Goal: Check status: Check status

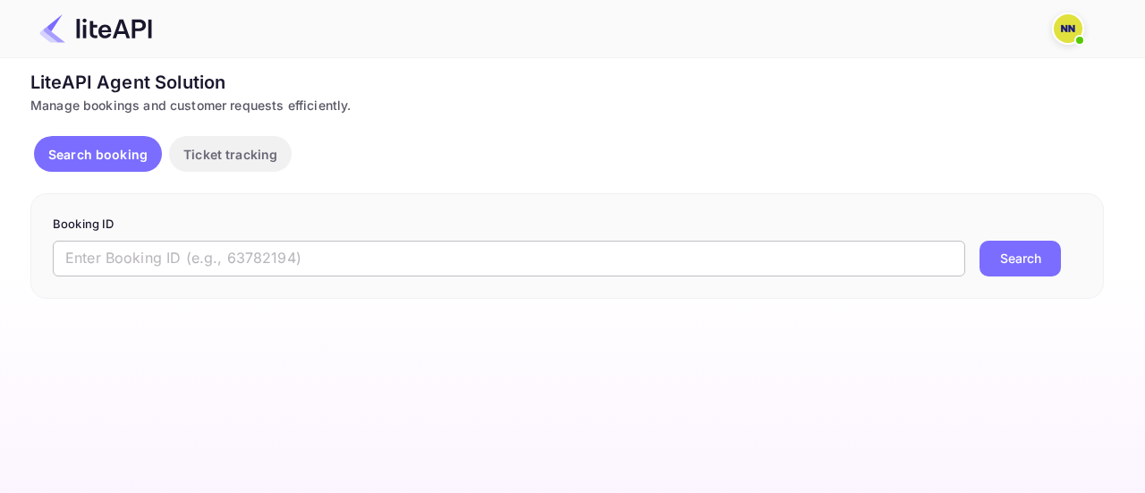
click at [281, 264] on input "text" at bounding box center [509, 259] width 912 height 36
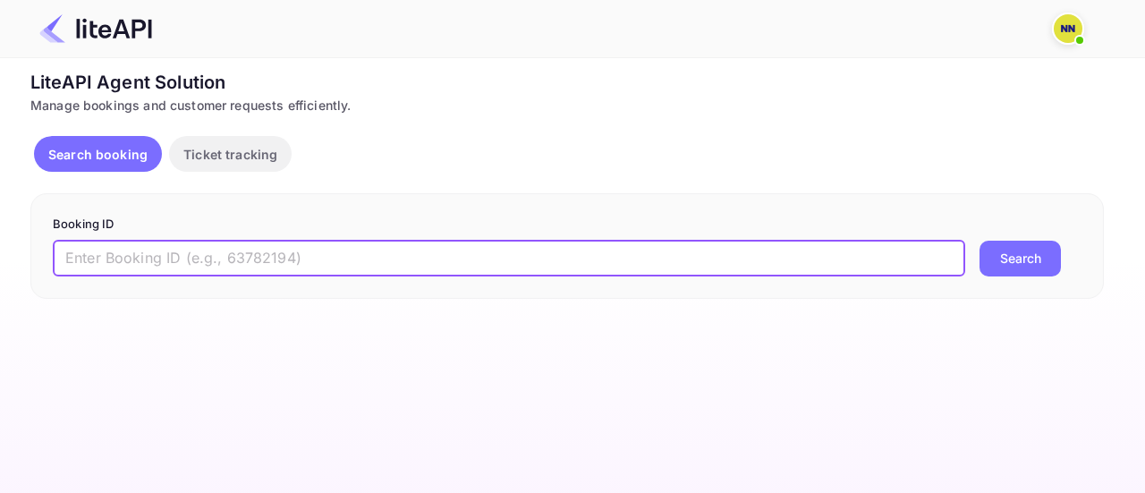
paste input "9051933"
type input "9051933"
click at [1022, 260] on button "Search" at bounding box center [1019, 259] width 81 height 36
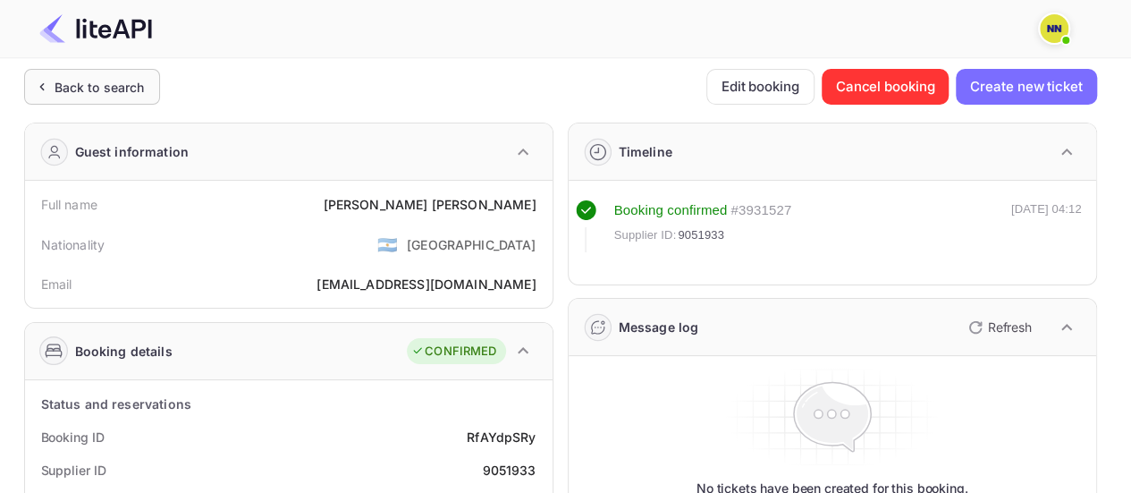
click at [129, 91] on div "Back to search" at bounding box center [100, 87] width 90 height 19
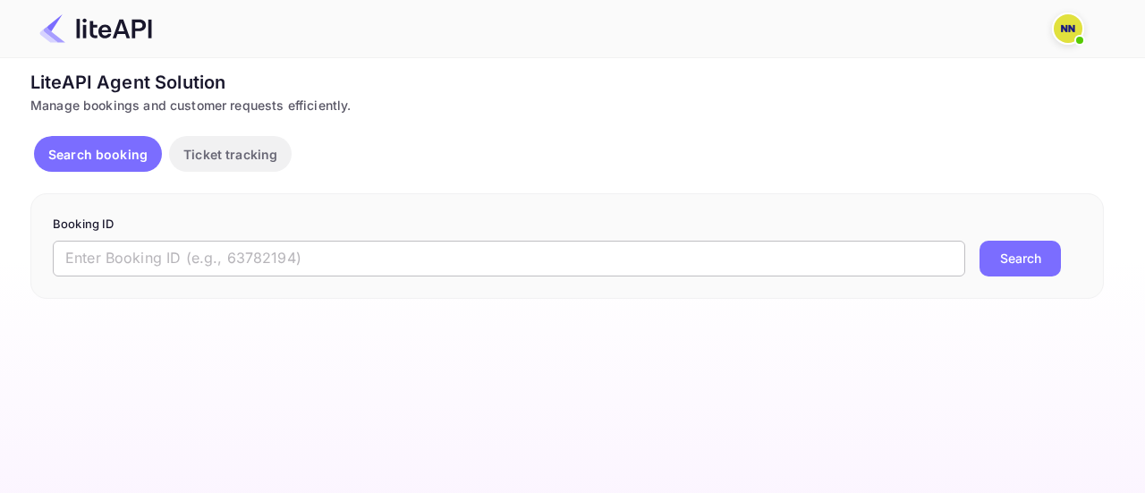
click at [449, 244] on input "text" at bounding box center [509, 259] width 912 height 36
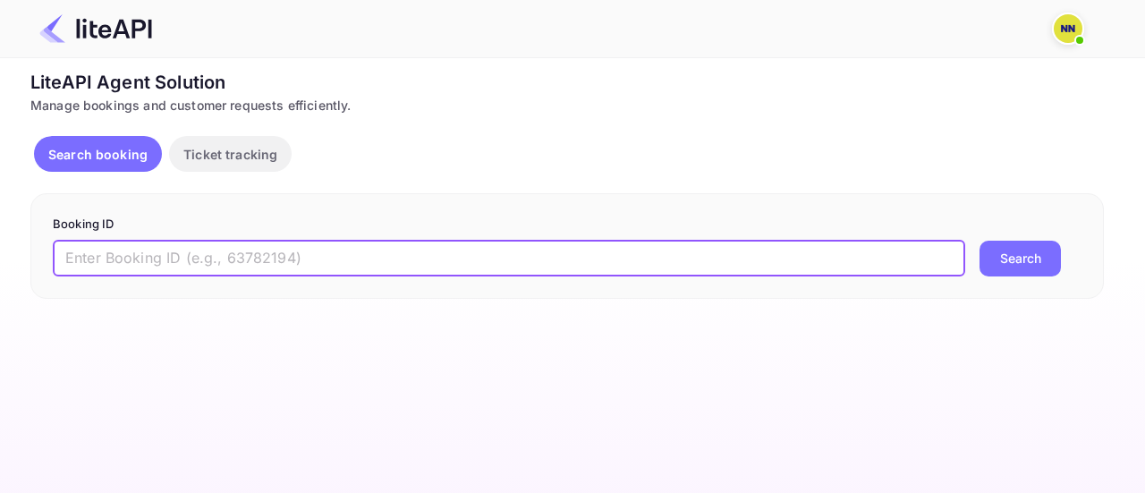
paste input "8898086"
type input "8898086"
click at [994, 257] on button "Search" at bounding box center [1019, 259] width 81 height 36
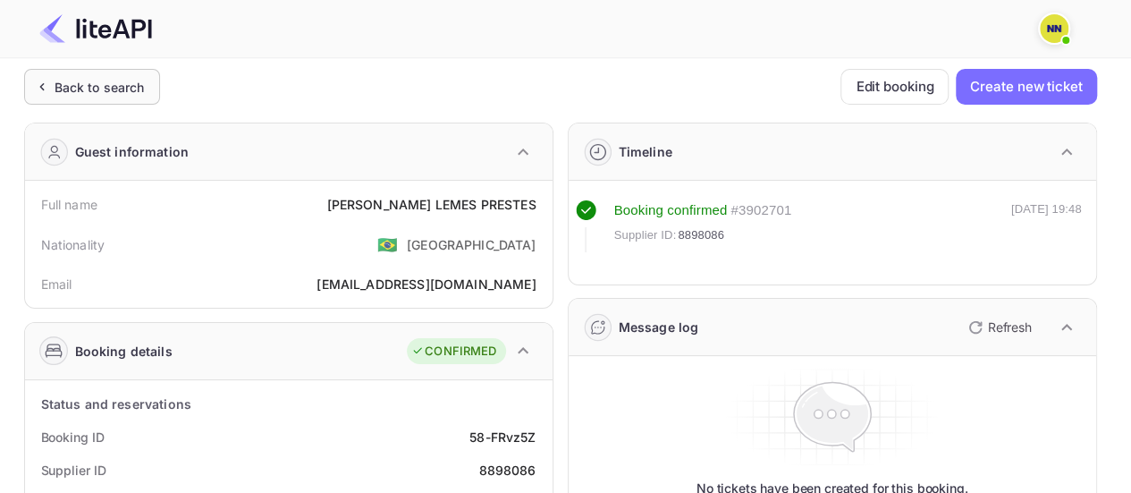
click at [107, 83] on div "Back to search" at bounding box center [100, 87] width 90 height 19
